Goal: Transaction & Acquisition: Purchase product/service

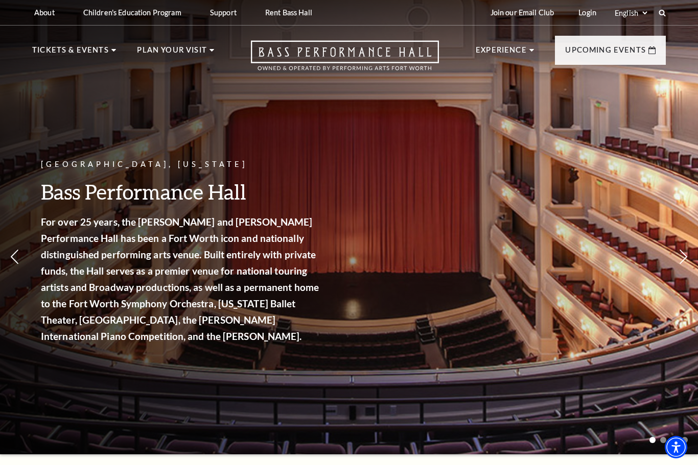
click at [327, 324] on link "View Full Calendar" at bounding box center [348, 338] width 119 height 29
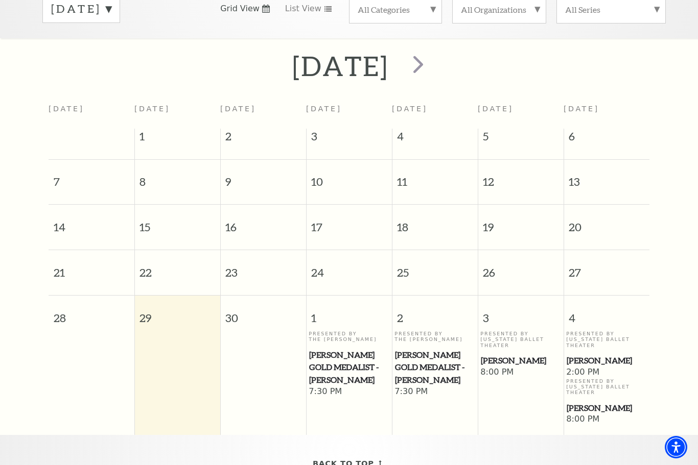
scroll to position [115, 0]
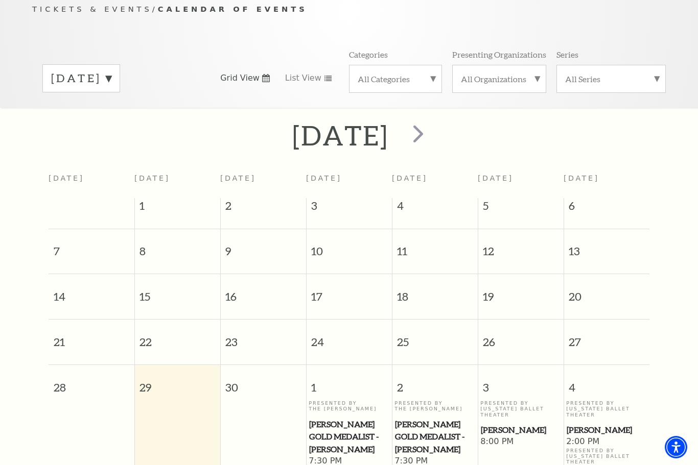
click at [111, 76] on label "September 2025" at bounding box center [81, 78] width 60 height 16
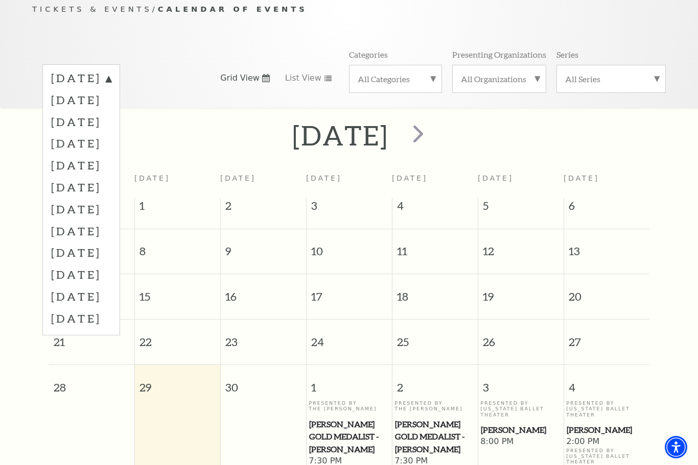
click at [111, 103] on label "October 2025" at bounding box center [81, 100] width 60 height 22
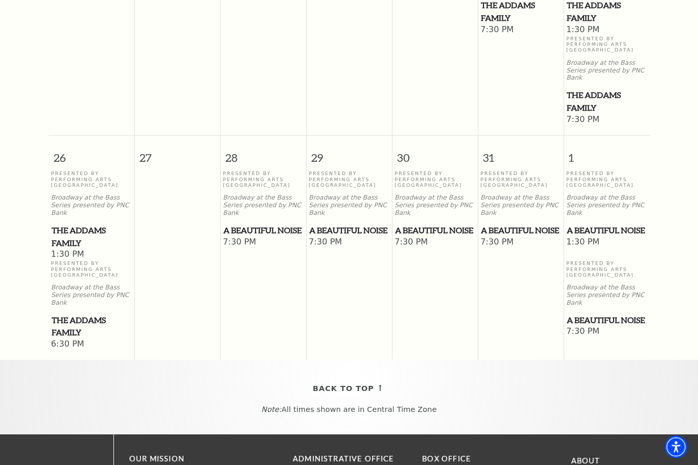
scroll to position [769, 0]
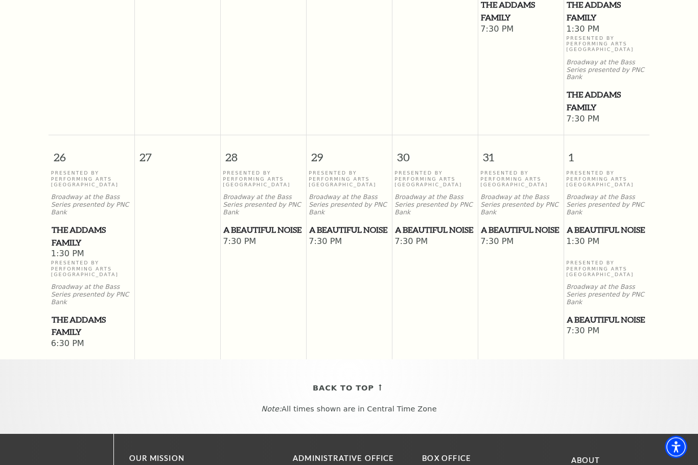
click at [339, 224] on span "A Beautiful Noise" at bounding box center [349, 230] width 80 height 13
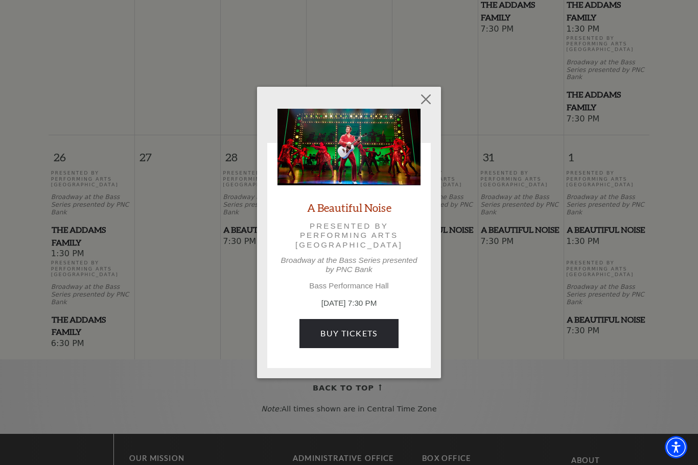
click at [368, 334] on link "Buy Tickets" at bounding box center [348, 333] width 99 height 29
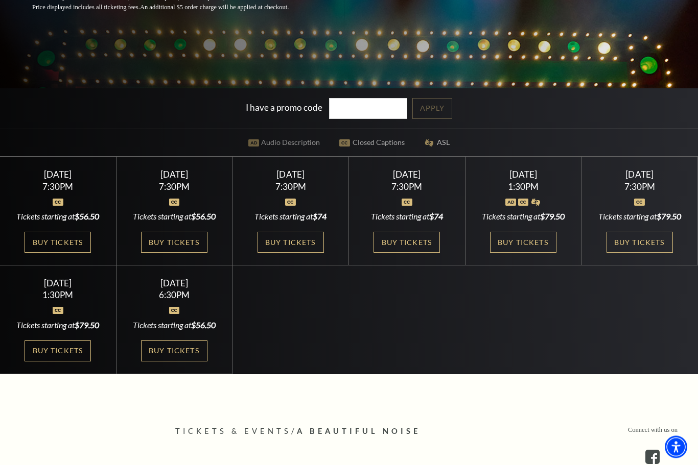
scroll to position [278, 0]
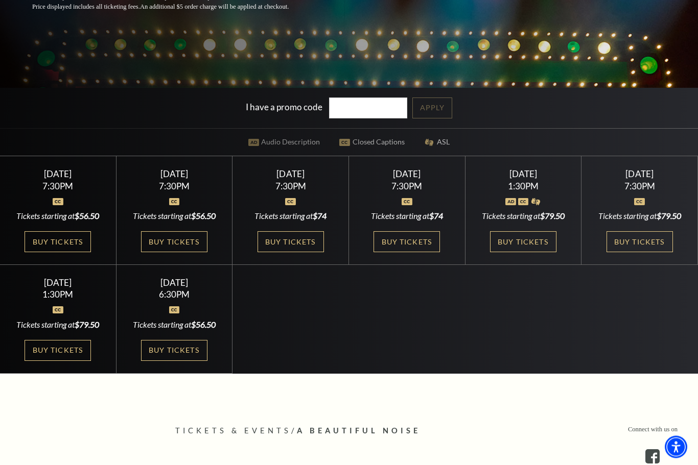
click at [158, 253] on link "Buy Tickets" at bounding box center [174, 242] width 66 height 21
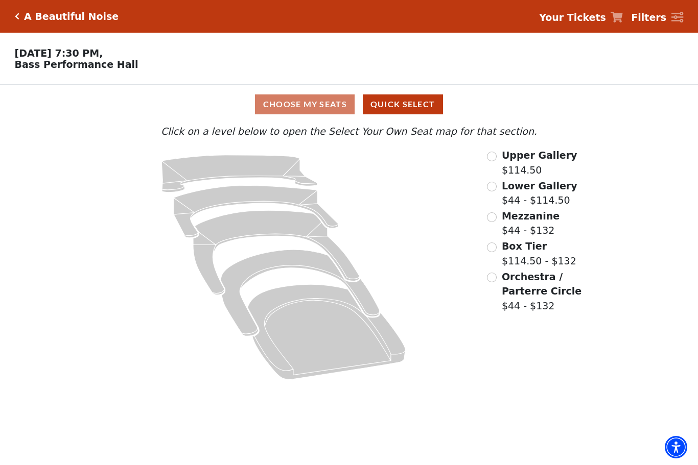
click at [495, 155] on input "Upper Gallery$114.50\a" at bounding box center [492, 157] width 10 height 10
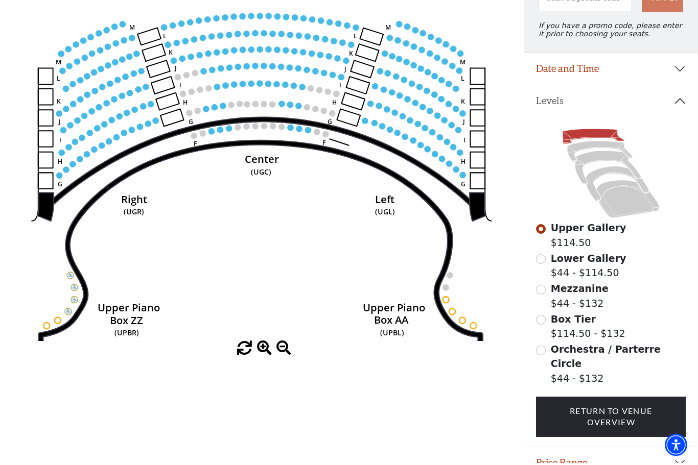
scroll to position [128, 0]
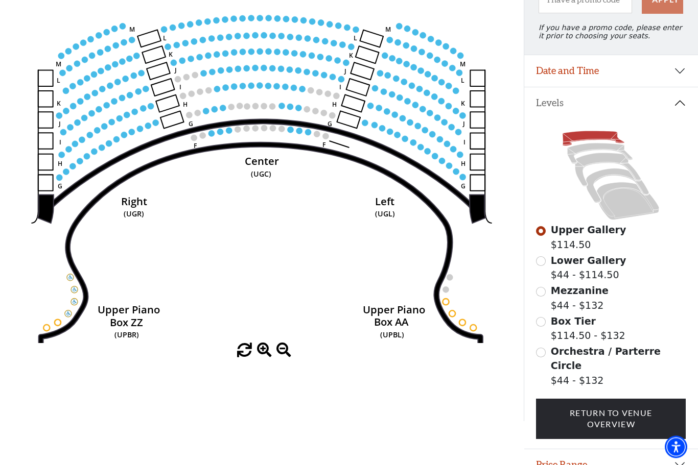
click at [550, 265] on div "Lower Gallery $44 - $114.50" at bounding box center [611, 268] width 150 height 29
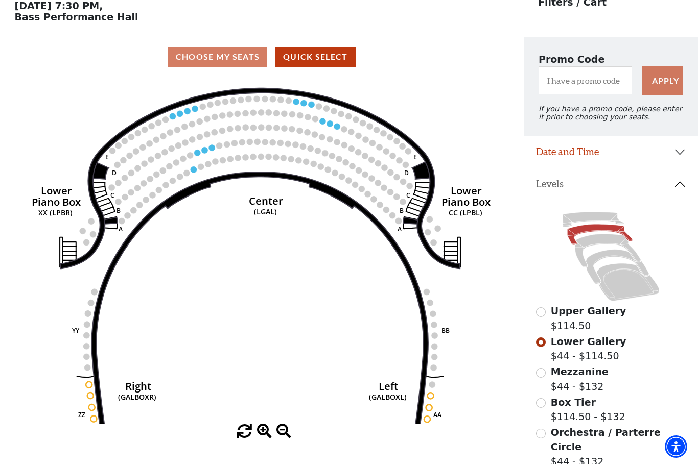
scroll to position [47, 0]
click at [536, 317] on input "Upper Gallery$114.50\a" at bounding box center [541, 312] width 10 height 10
